Goal: Information Seeking & Learning: Learn about a topic

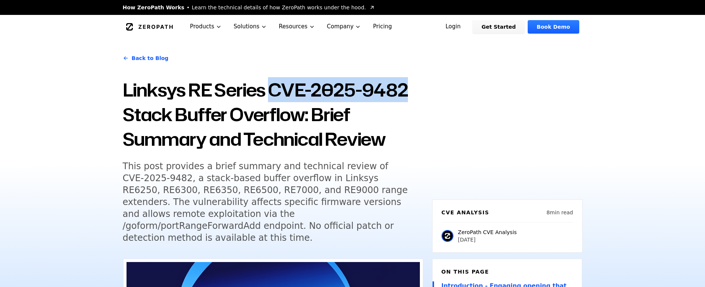
copy h1 "CVE-2025-9482"
drag, startPoint x: 406, startPoint y: 84, endPoint x: 272, endPoint y: 75, distance: 134.2
click at [272, 75] on div "Back to Blog Linksys RE Series CVE-2025-9482 Stack Buffer Overflow: Brief Summa…" at bounding box center [273, 150] width 300 height 205
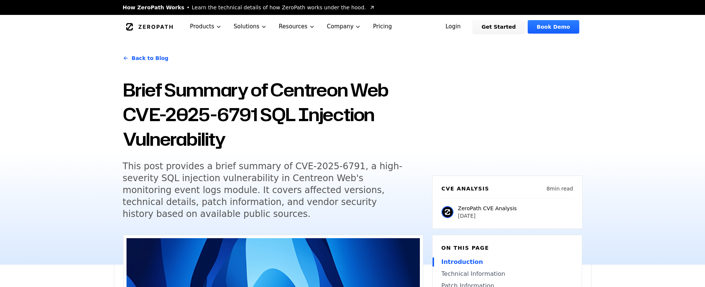
scroll to position [37, 0]
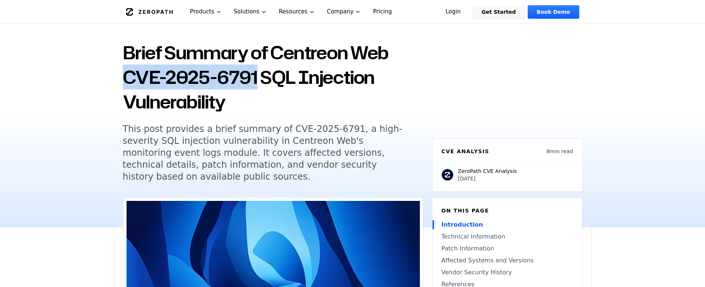
drag, startPoint x: 256, startPoint y: 76, endPoint x: 122, endPoint y: 66, distance: 134.3
click at [122, 66] on div "Back to Blog Brief Summary of Centreon Web CVE-2025-6791 SQL Injection Vulnerab…" at bounding box center [352, 114] width 477 height 226
copy h1 "CVE-2025-6791"
